Goal: Navigation & Orientation: Find specific page/section

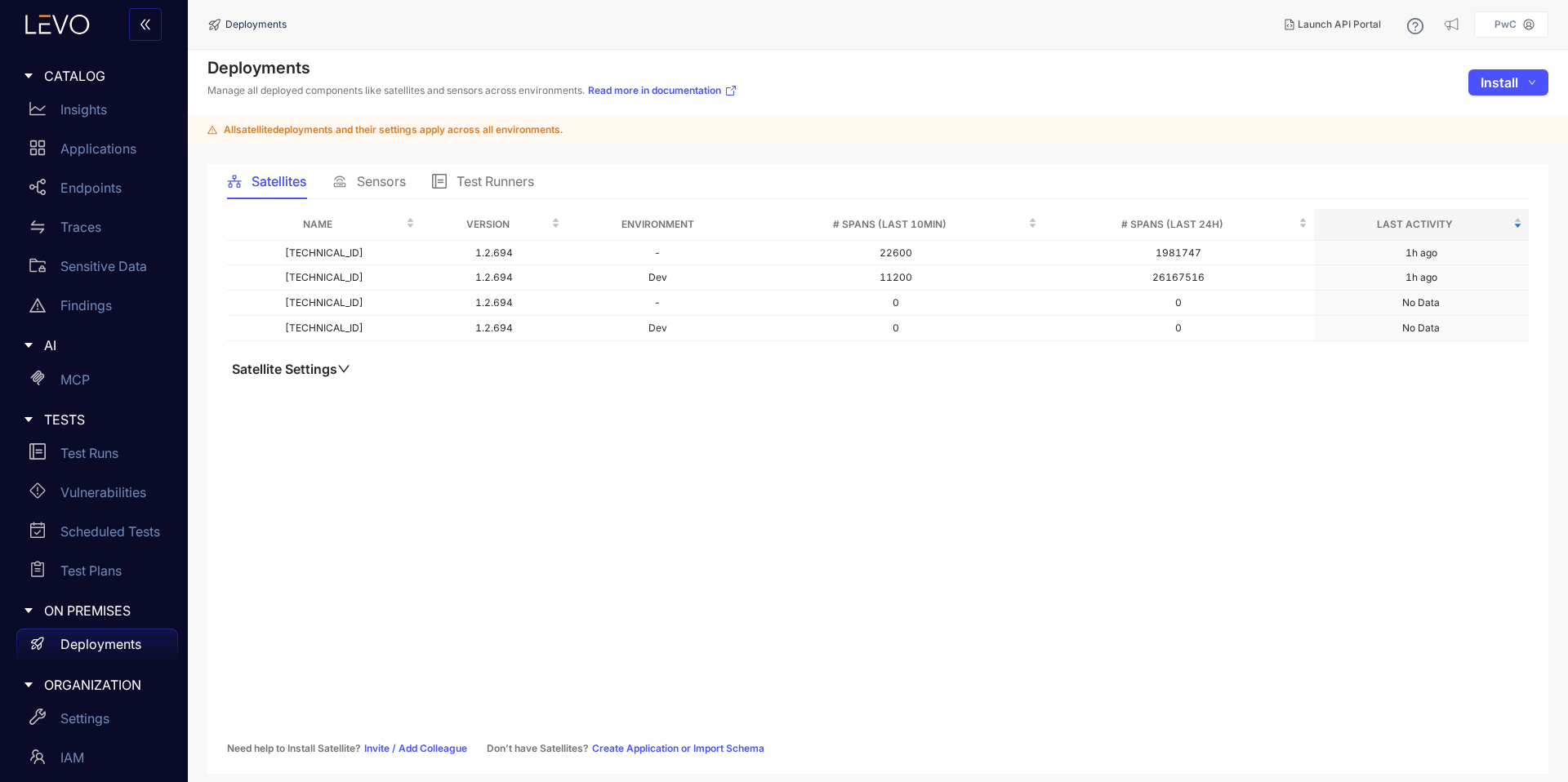
click at [540, 498] on div "Name Version Environment # Spans (last 10min) # Spans (last 24h) Last Activity …" at bounding box center [877, 481] width 1301 height 546
click at [346, 177] on icon at bounding box center [339, 181] width 15 height 15
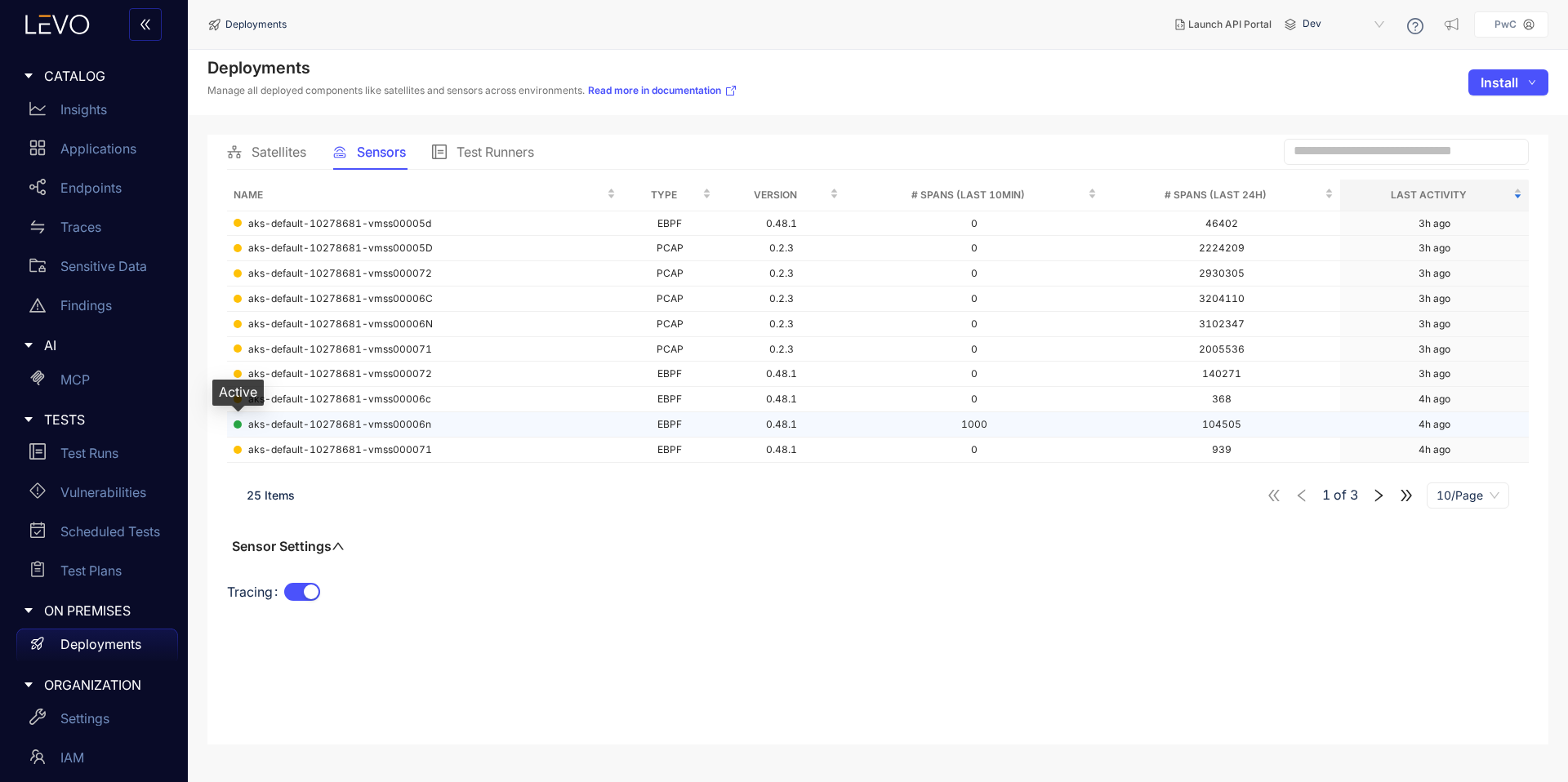
click at [237, 427] on span at bounding box center [237, 424] width 8 height 8
click at [501, 155] on span "Test Runners" at bounding box center [495, 152] width 78 height 15
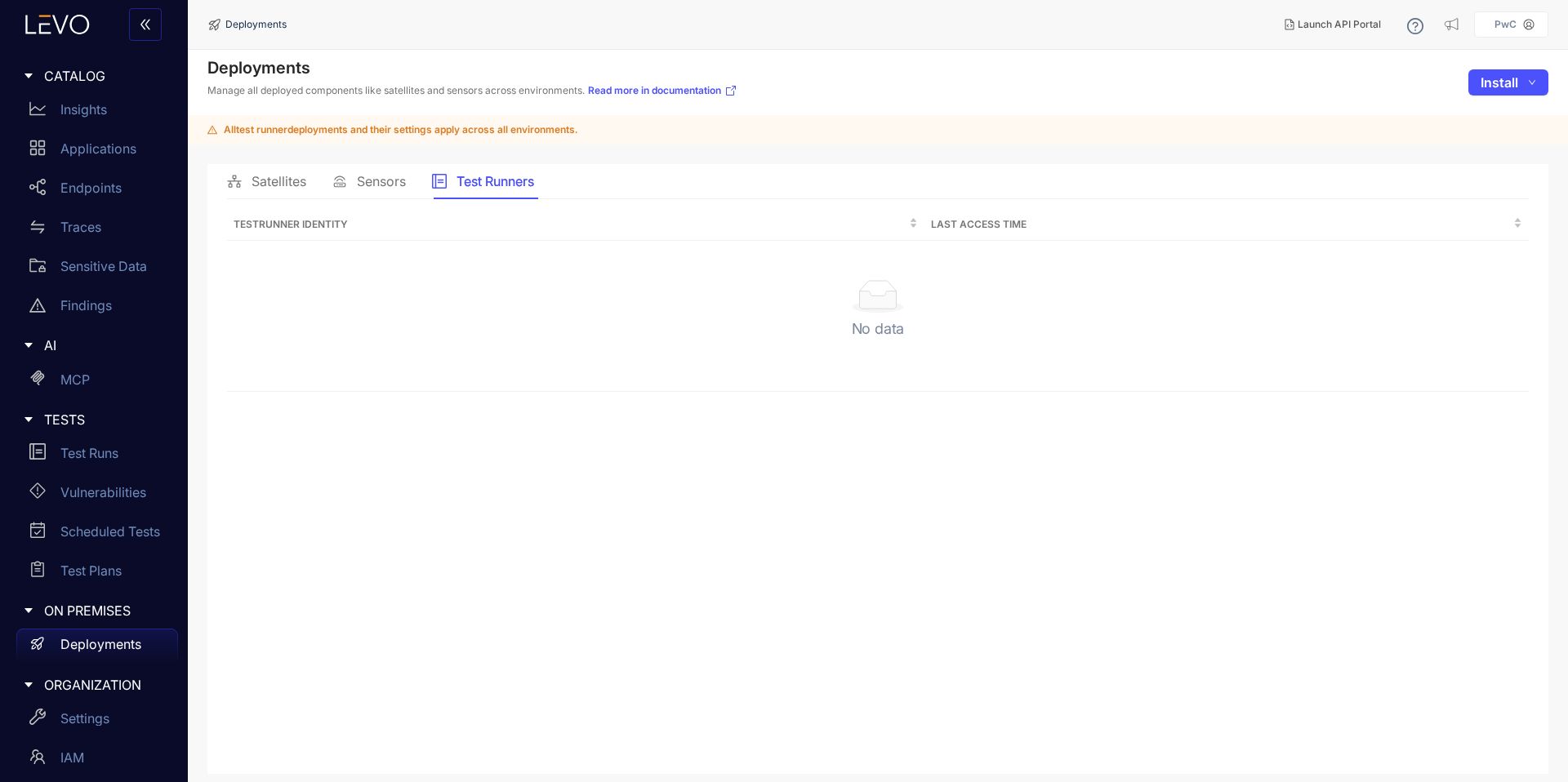
click at [353, 187] on div "Sensors" at bounding box center [370, 181] width 74 height 15
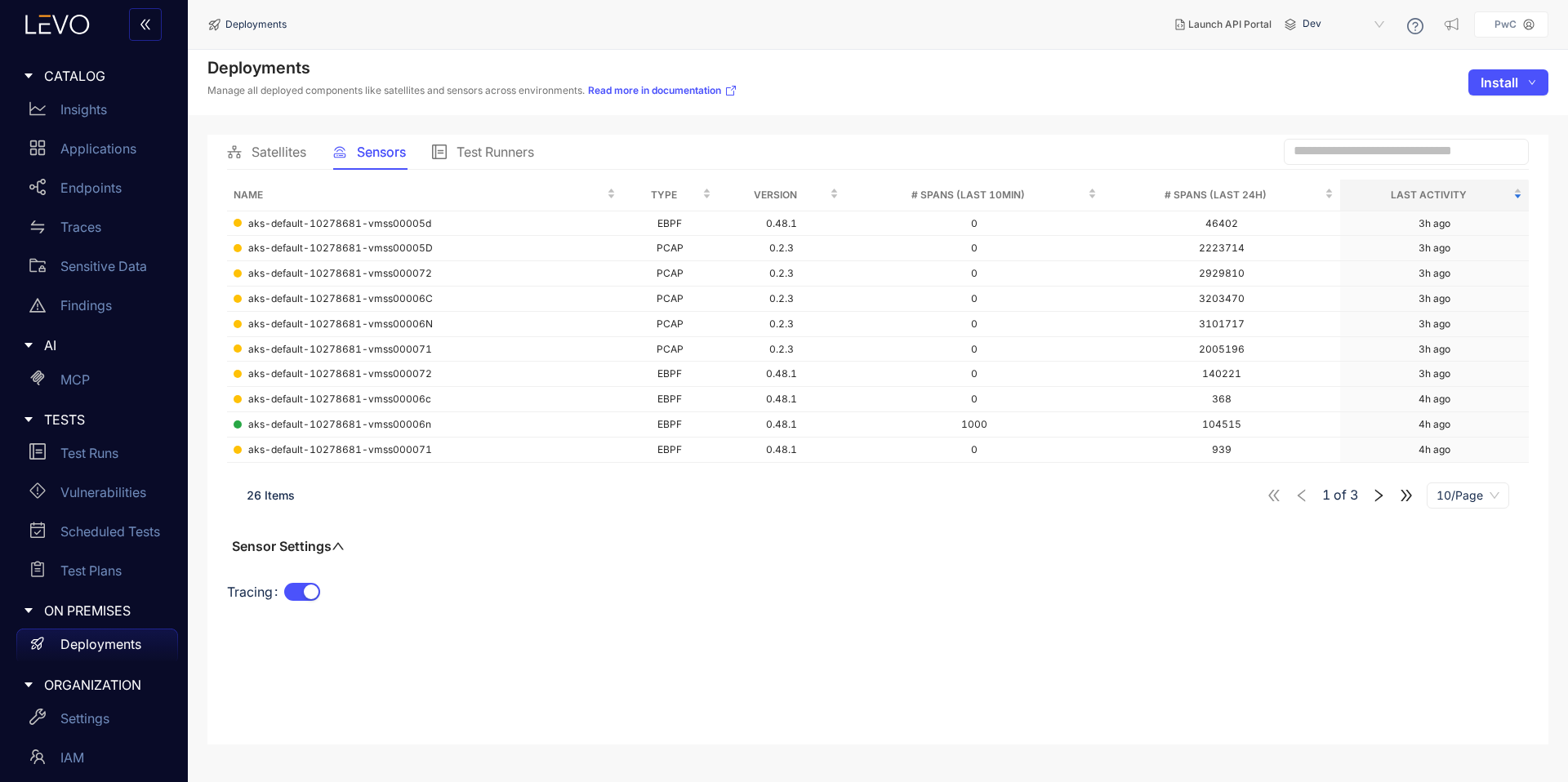
click at [257, 160] on span "Satellites" at bounding box center [279, 152] width 54 height 15
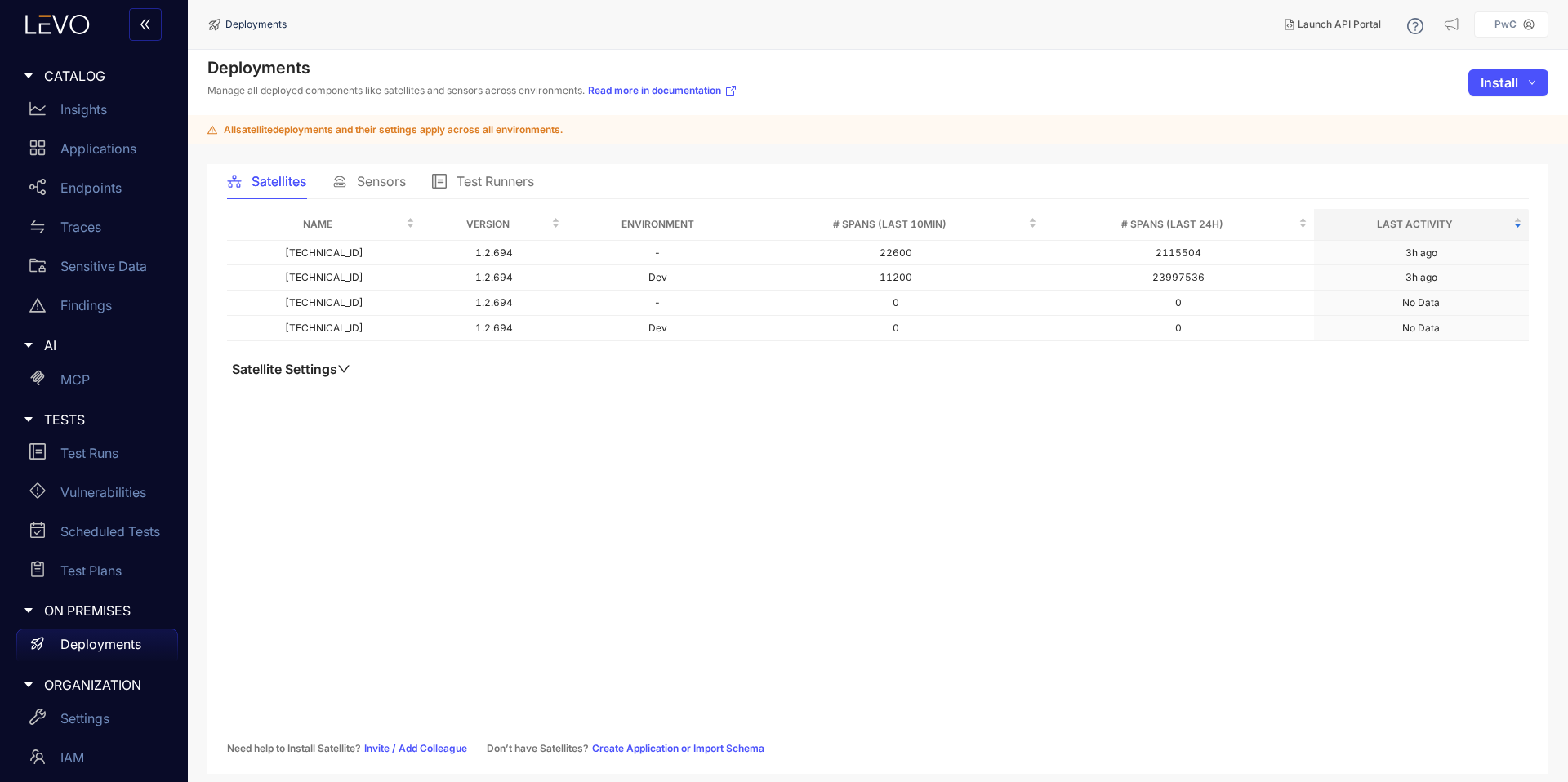
click at [366, 179] on span "Sensors" at bounding box center [381, 181] width 49 height 15
